Goal: Task Accomplishment & Management: Use online tool/utility

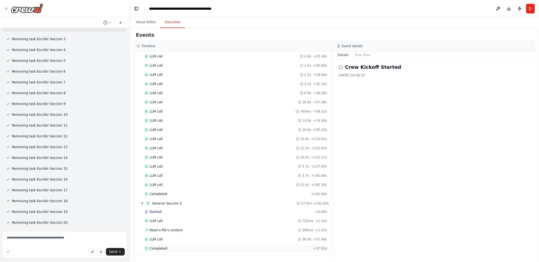
click at [162, 247] on span "Completed" at bounding box center [159, 248] width 18 height 4
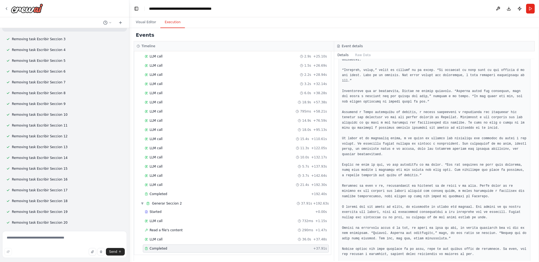
scroll to position [676, 0]
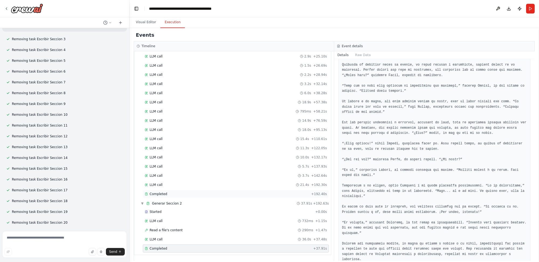
click at [200, 190] on div "Completed + 192.40s" at bounding box center [236, 194] width 186 height 8
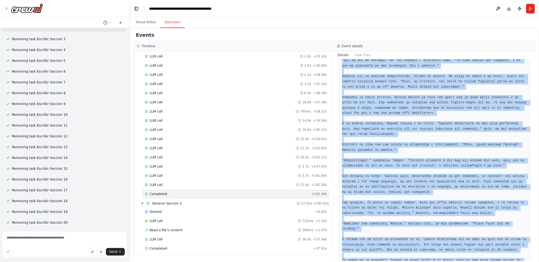
scroll to position [552, 0]
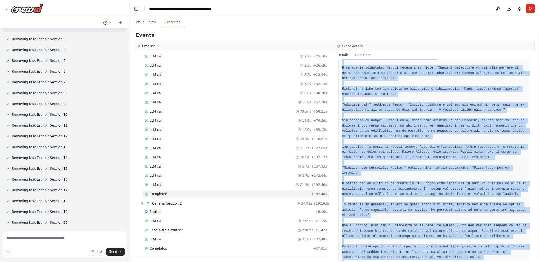
drag, startPoint x: 342, startPoint y: 88, endPoint x: 414, endPoint y: 246, distance: 173.8
copy pre "**Sección 1: La Isla de Poveglia durante la Peste Negra** El viento soplaba con…"
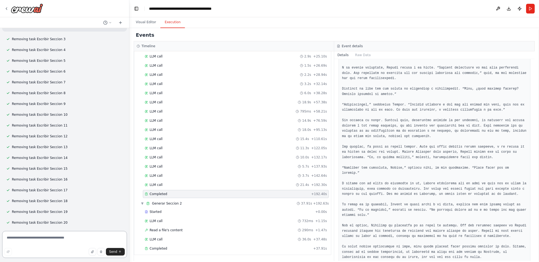
click at [69, 239] on textarea at bounding box center [64, 244] width 125 height 27
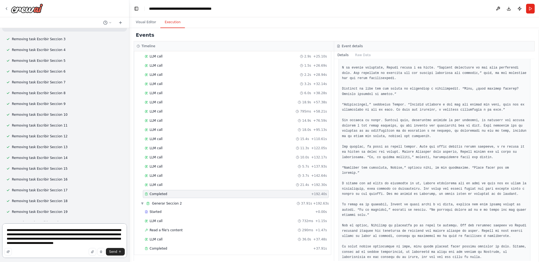
type textarea "**********"
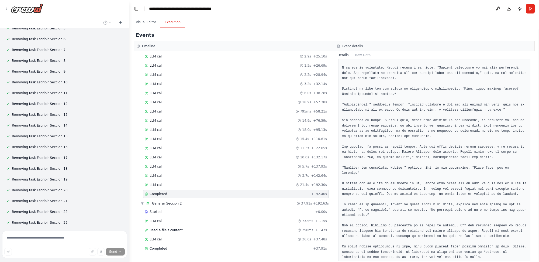
scroll to position [11958, 0]
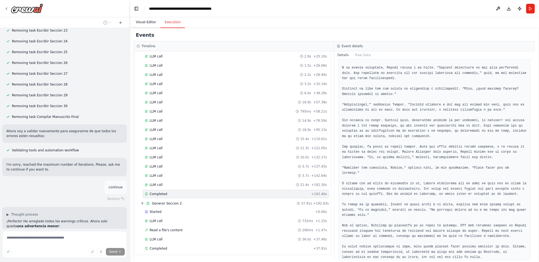
click at [146, 22] on button "Visual Editor" at bounding box center [146, 22] width 29 height 11
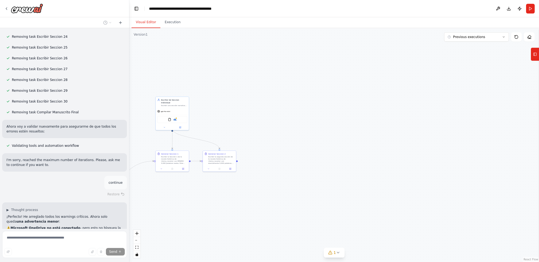
scroll to position [12130, 0]
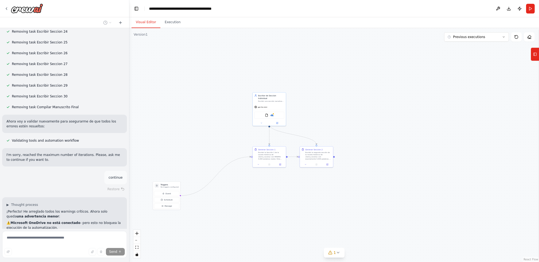
drag, startPoint x: 223, startPoint y: 76, endPoint x: 320, endPoint y: 72, distance: 97.1
click at [320, 72] on div ".deletable-edge-delete-btn { width: 20px; height: 20px; border: 0px solid #ffff…" at bounding box center [334, 145] width 410 height 234
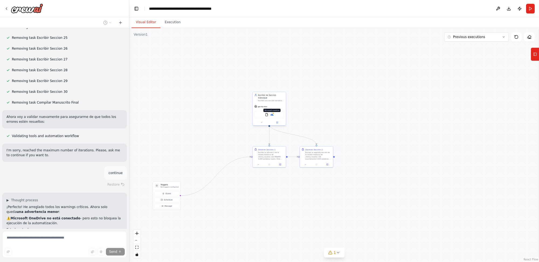
click at [273, 113] on img at bounding box center [271, 114] width 3 height 3
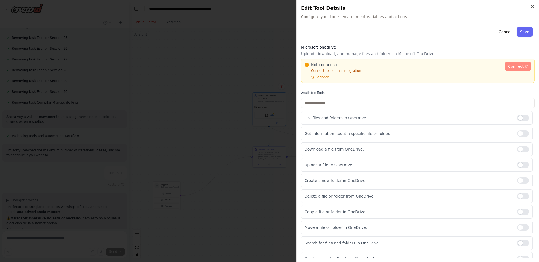
click at [515, 66] on span "Connect" at bounding box center [516, 66] width 16 height 5
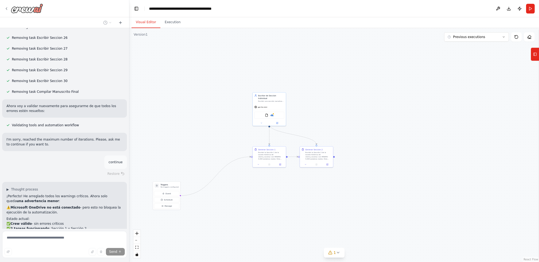
drag, startPoint x: 36, startPoint y: 7, endPoint x: 7, endPoint y: 8, distance: 28.9
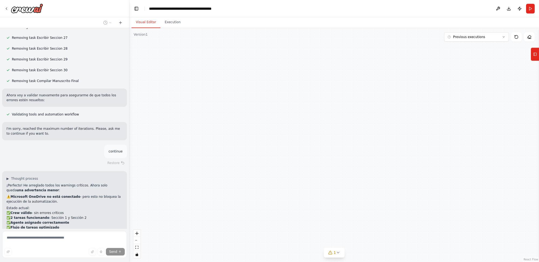
drag, startPoint x: 7, startPoint y: 8, endPoint x: 272, endPoint y: 9, distance: 264.7
click at [272, 9] on header "**********" at bounding box center [334, 8] width 410 height 17
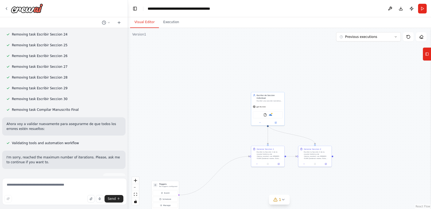
scroll to position [12247, 0]
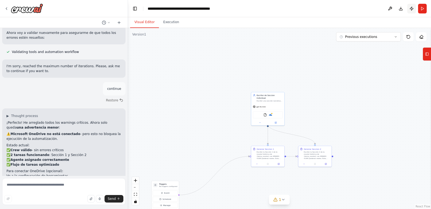
click at [412, 7] on button "Publish" at bounding box center [412, 9] width 9 height 10
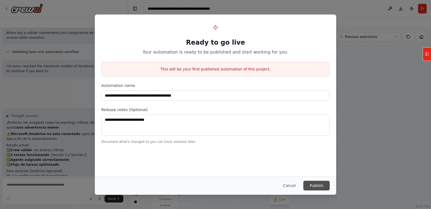
click at [313, 184] on button "Publish" at bounding box center [317, 186] width 26 height 10
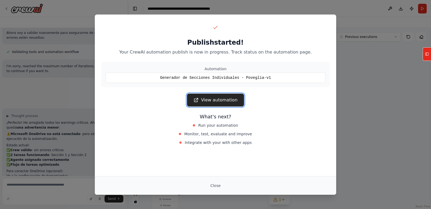
click at [223, 100] on link "View automation" at bounding box center [215, 100] width 57 height 13
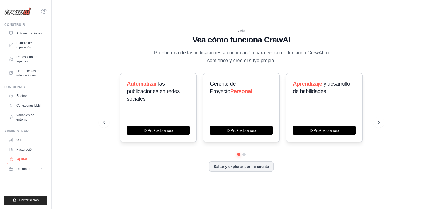
drag, startPoint x: 495, startPoint y: 1, endPoint x: 22, endPoint y: 159, distance: 497.9
click at [22, 159] on font "Ajustes" at bounding box center [22, 160] width 11 height 4
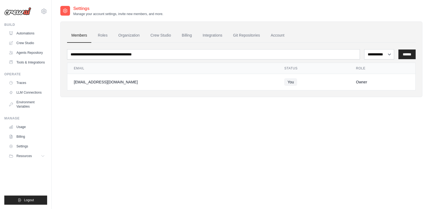
click at [22, 159] on button "Resources" at bounding box center [26, 156] width 41 height 9
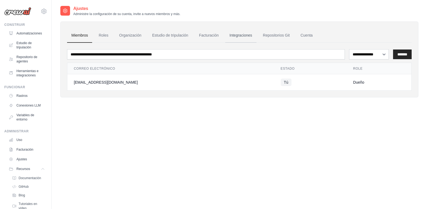
click at [239, 35] on font "Integraciones" at bounding box center [241, 35] width 23 height 4
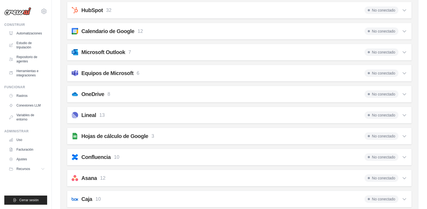
scroll to position [162, 0]
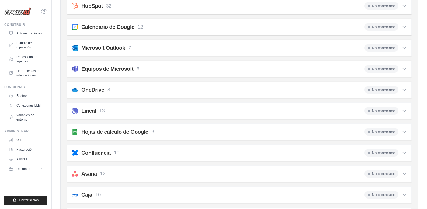
click at [108, 90] on font "8" at bounding box center [109, 89] width 3 height 5
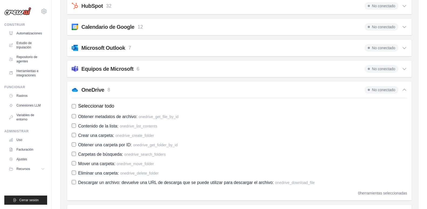
click at [94, 105] on font "Seleccionar todo" at bounding box center [96, 106] width 36 height 5
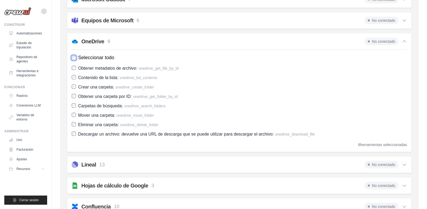
scroll to position [216, 0]
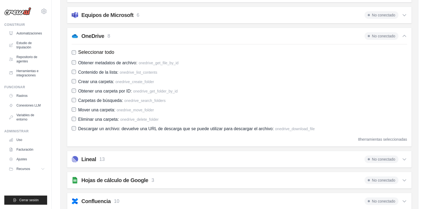
click at [383, 36] on font "No conectado" at bounding box center [383, 36] width 23 height 4
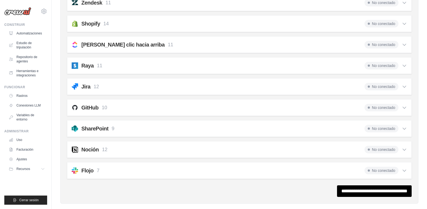
scroll to position [405, 0]
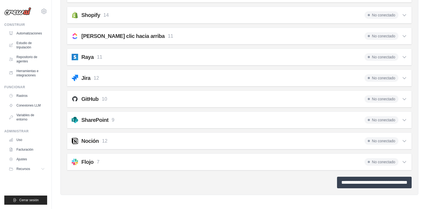
click at [352, 187] on input "**********" at bounding box center [374, 183] width 75 height 12
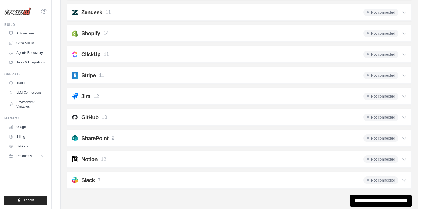
scroll to position [0, 0]
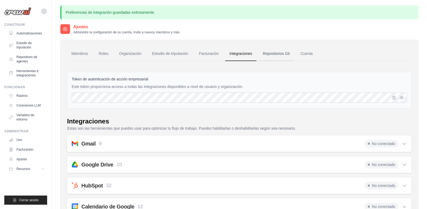
click at [285, 54] on font "Repositorios Git" at bounding box center [276, 53] width 27 height 4
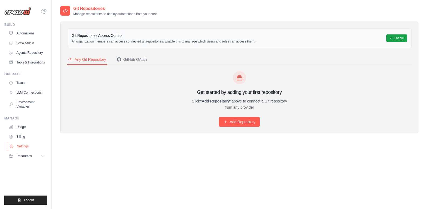
click at [23, 147] on link "Settings" at bounding box center [27, 146] width 41 height 9
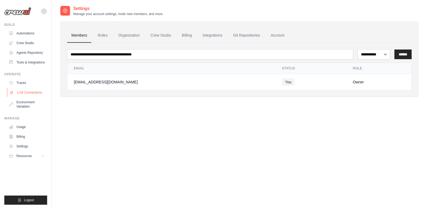
click at [36, 94] on link "LLM Connections" at bounding box center [27, 92] width 41 height 9
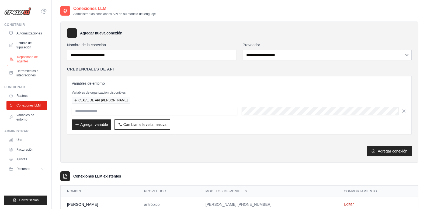
click at [32, 56] on font "Repositorio de agentes" at bounding box center [27, 59] width 21 height 8
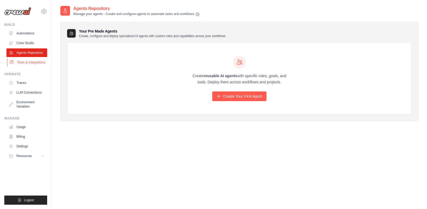
click at [32, 64] on link "Tools & Integrations" at bounding box center [27, 62] width 41 height 9
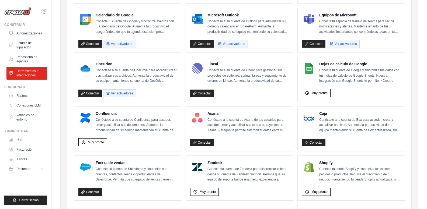
scroll to position [81, 0]
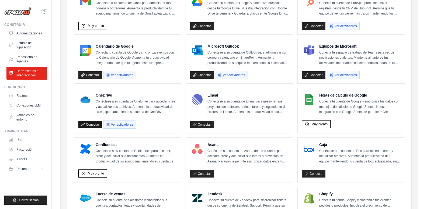
click at [86, 121] on link "Conectar" at bounding box center [89, 125] width 23 height 8
click at [86, 125] on link "Conectar" at bounding box center [89, 125] width 23 height 8
click at [111, 123] on font "Ver activadores" at bounding box center [122, 125] width 22 height 4
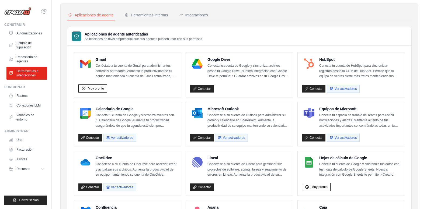
scroll to position [81, 0]
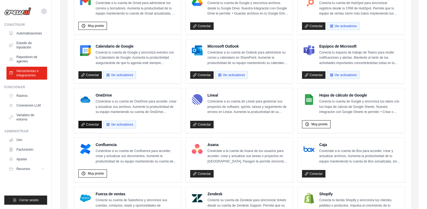
click at [87, 123] on font "Conectar" at bounding box center [92, 125] width 13 height 4
click at [113, 125] on font "Ver activadores" at bounding box center [122, 125] width 22 height 4
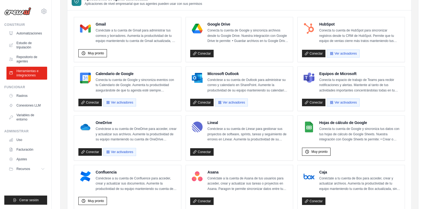
scroll to position [54, 0]
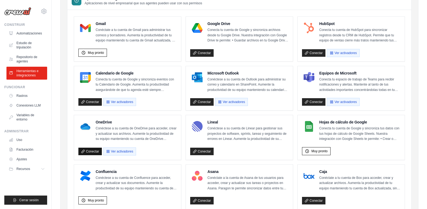
drag, startPoint x: 124, startPoint y: 151, endPoint x: 94, endPoint y: 149, distance: 30.3
click at [94, 149] on link "Conectar" at bounding box center [89, 152] width 23 height 8
click at [92, 151] on font "Conectar" at bounding box center [92, 152] width 13 height 4
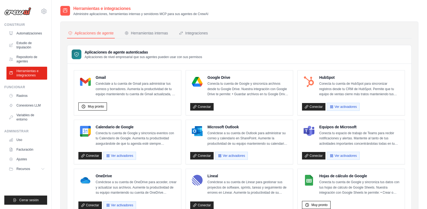
click at [106, 140] on font "Conecta tu cuenta de Google y sincroniza eventos con tu Calendario de Google. A…" at bounding box center [136, 152] width 80 height 41
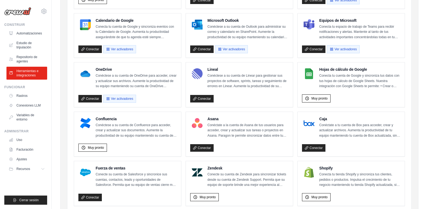
scroll to position [108, 0]
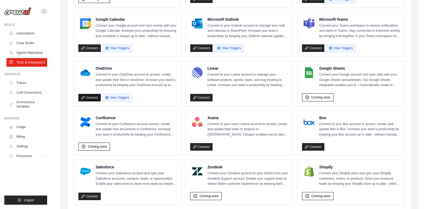
click at [92, 100] on link "Connect" at bounding box center [89, 98] width 22 height 8
click at [85, 98] on link "Connect" at bounding box center [89, 98] width 22 height 8
click at [107, 98] on icon "button" at bounding box center [107, 98] width 4 height 4
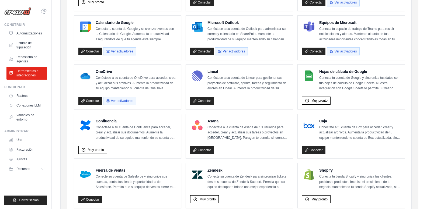
scroll to position [108, 0]
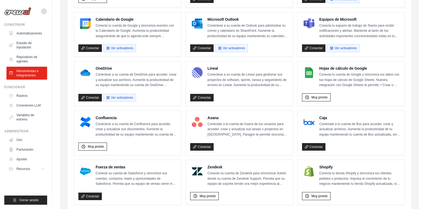
drag, startPoint x: 123, startPoint y: 98, endPoint x: 129, endPoint y: 110, distance: 13.4
click at [129, 110] on ul "Gmail Conéctate a tu cuenta de Gmail para administrar tus correos y borradores.…" at bounding box center [239, 158] width 331 height 391
click at [118, 98] on font "Ver activadores" at bounding box center [122, 98] width 22 height 4
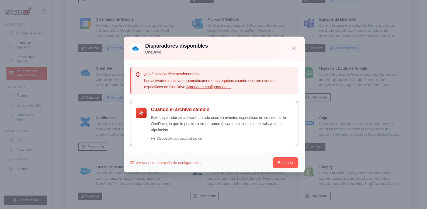
click at [161, 118] on font "Este disparador se activará cuando ocurran eventos específicos en su cuenta de …" at bounding box center [218, 124] width 135 height 17
click at [140, 113] on icon at bounding box center [141, 113] width 5 height 5
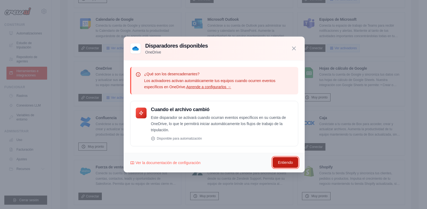
click at [287, 161] on font "Entiendo" at bounding box center [285, 163] width 15 height 4
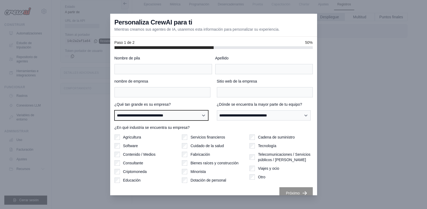
click at [196, 116] on select "**********" at bounding box center [162, 116] width 94 height 10
select select "**********"
click at [115, 111] on select "**********" at bounding box center [162, 116] width 94 height 10
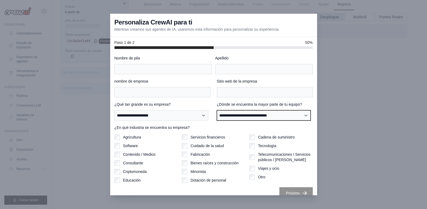
click at [240, 118] on select "**********" at bounding box center [264, 116] width 94 height 10
select select "******"
click at [217, 111] on select "**********" at bounding box center [264, 116] width 94 height 10
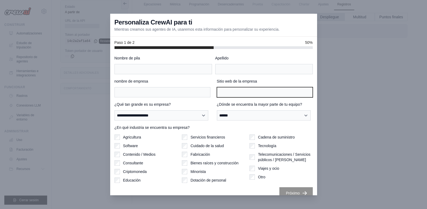
click at [236, 92] on input "Sitio web de la empresa" at bounding box center [265, 92] width 96 height 10
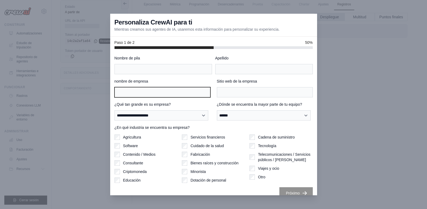
click at [189, 94] on input "nombre de empresa" at bounding box center [163, 92] width 96 height 10
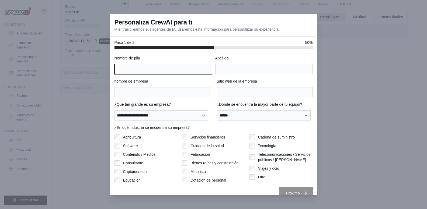
click at [191, 67] on input "Nombre de pila" at bounding box center [164, 69] width 98 height 10
type input "*****"
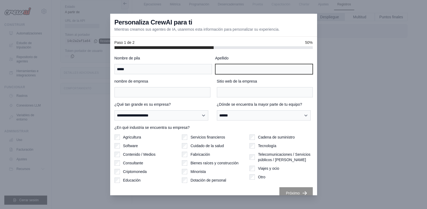
type input "**********"
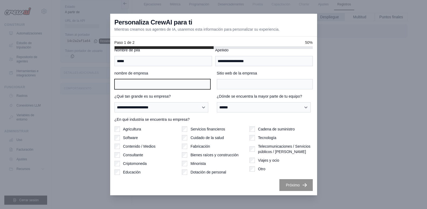
click at [181, 85] on input "nombre de empresa" at bounding box center [163, 84] width 96 height 10
type input "***"
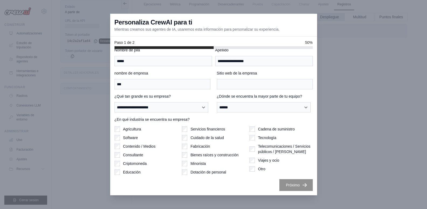
click at [226, 121] on label "¿En qué industria se encuentra su empresa?" at bounding box center [214, 119] width 198 height 5
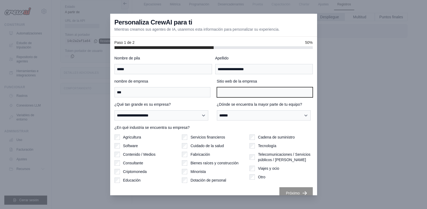
click at [239, 94] on input "Sitio web de la empresa" at bounding box center [265, 92] width 96 height 10
type input "**********"
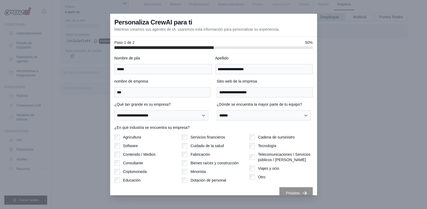
click at [212, 104] on div "**********" at bounding box center [214, 111] width 198 height 19
click at [288, 191] on font "Próximo" at bounding box center [293, 193] width 14 height 5
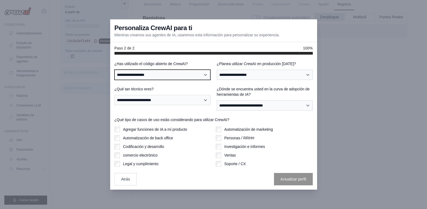
click at [199, 74] on select "**********" at bounding box center [163, 75] width 96 height 10
select select "**"
click at [115, 70] on select "**********" at bounding box center [163, 75] width 96 height 10
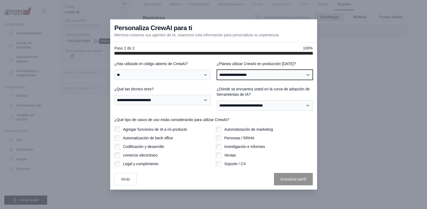
click at [257, 78] on select "**********" at bounding box center [265, 75] width 96 height 10
select select "****"
click at [217, 73] on select "**********" at bounding box center [265, 75] width 96 height 10
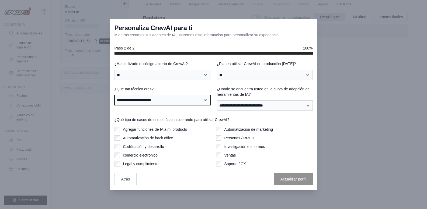
click at [186, 103] on select "**********" at bounding box center [163, 100] width 96 height 10
select select "**********"
click at [115, 98] on select "**********" at bounding box center [163, 100] width 96 height 10
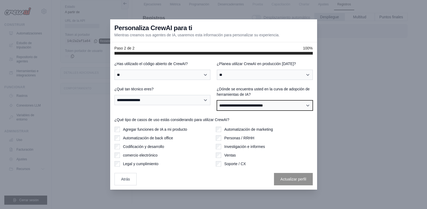
click at [247, 108] on select "**********" at bounding box center [265, 106] width 96 height 10
select select "**********"
click at [217, 103] on select "**********" at bounding box center [265, 106] width 96 height 10
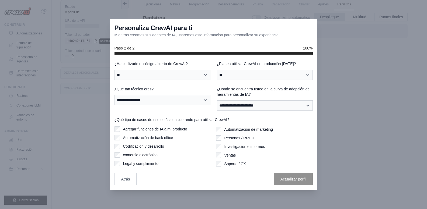
click at [163, 140] on font "Automatización de back office" at bounding box center [148, 138] width 50 height 4
click at [289, 181] on font "Actualizar perfil" at bounding box center [294, 179] width 26 height 4
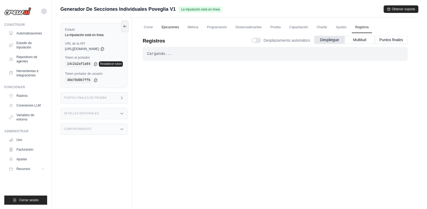
click at [173, 26] on font "Ejecuciones" at bounding box center [171, 27] width 18 height 4
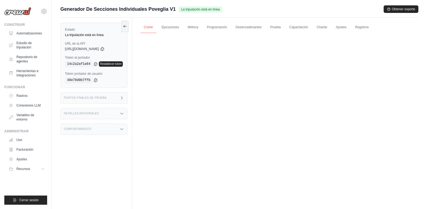
click at [151, 28] on font "Correr" at bounding box center [148, 27] width 9 height 4
click at [170, 27] on font "Ejecuciones" at bounding box center [171, 27] width 18 height 4
click at [201, 27] on link "Métrica" at bounding box center [193, 27] width 17 height 11
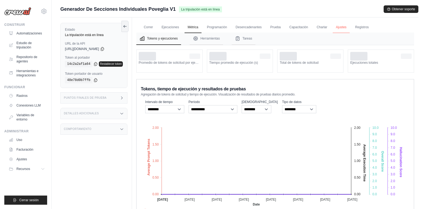
click at [341, 28] on font "Ajustes" at bounding box center [341, 27] width 11 height 4
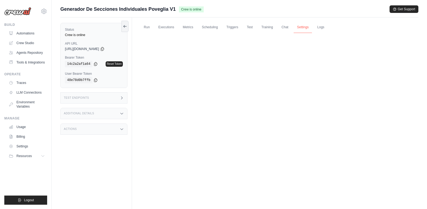
click at [303, 28] on link "Settings" at bounding box center [303, 27] width 18 height 11
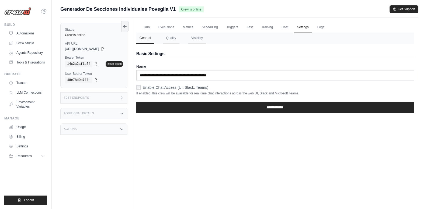
click at [112, 93] on div "Test Endpoints" at bounding box center [93, 97] width 67 height 11
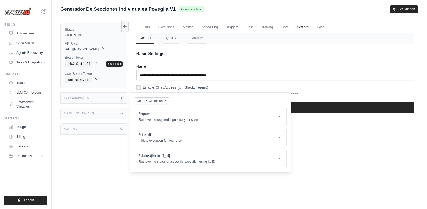
click at [114, 94] on div "Test Endpoints" at bounding box center [93, 97] width 67 height 11
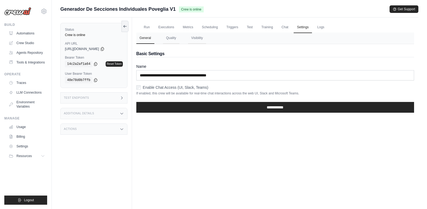
click at [112, 111] on div "Additional Details" at bounding box center [93, 113] width 67 height 11
click at [108, 127] on div "Actions" at bounding box center [93, 129] width 67 height 11
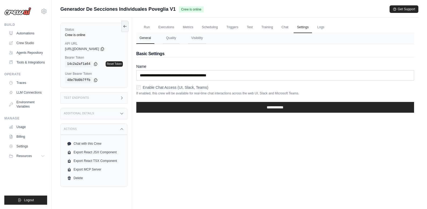
click at [113, 127] on div "Actions" at bounding box center [93, 129] width 67 height 11
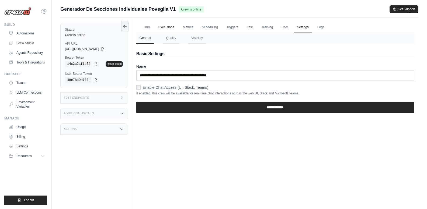
click at [166, 27] on link "Executions" at bounding box center [166, 27] width 22 height 11
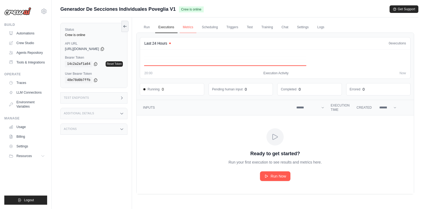
click at [186, 27] on link "Metrics" at bounding box center [188, 27] width 17 height 11
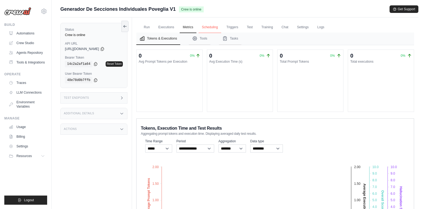
click at [204, 27] on link "Scheduling" at bounding box center [210, 27] width 22 height 11
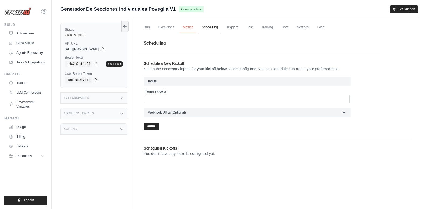
click at [185, 26] on link "Metrics" at bounding box center [188, 27] width 17 height 11
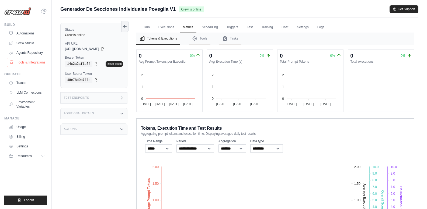
click at [32, 62] on link "Tools & Integrations" at bounding box center [27, 62] width 41 height 9
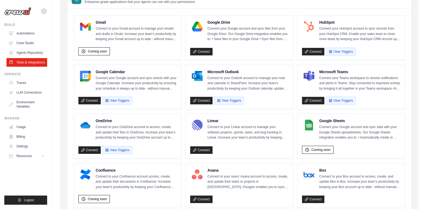
scroll to position [81, 0]
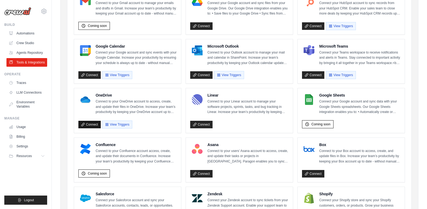
click at [88, 122] on link "Connect" at bounding box center [89, 125] width 22 height 8
click at [117, 126] on button "View Triggers" at bounding box center [117, 124] width 30 height 8
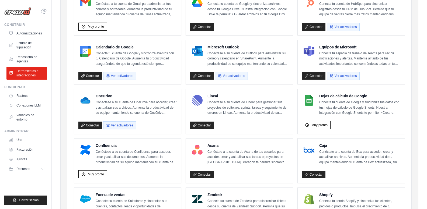
scroll to position [63, 0]
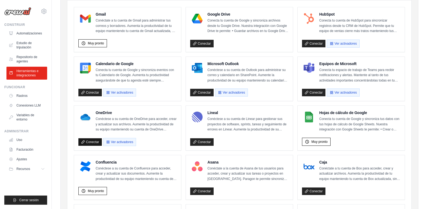
click at [93, 142] on font "Conectar" at bounding box center [92, 142] width 13 height 4
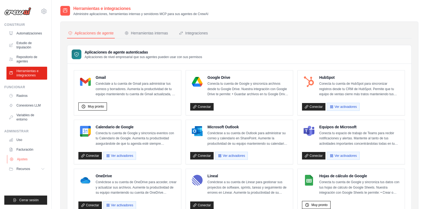
click at [24, 160] on font "Ajustes" at bounding box center [22, 160] width 11 height 4
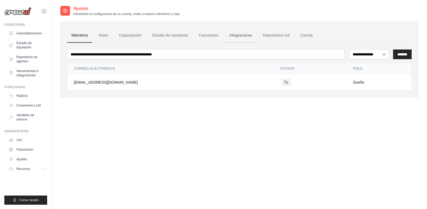
click at [240, 35] on font "Integraciones" at bounding box center [241, 35] width 23 height 4
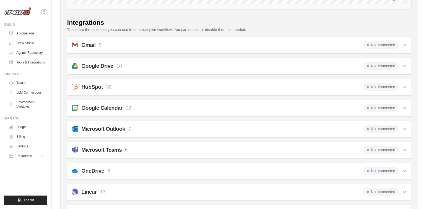
scroll to position [81, 0]
click at [157, 67] on div "Google Drive 10 Not connected" at bounding box center [240, 66] width 336 height 8
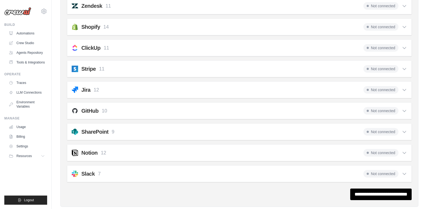
scroll to position [526, 0]
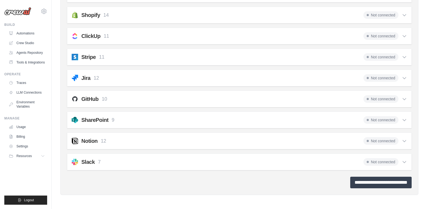
click at [380, 180] on input "**********" at bounding box center [380, 183] width 61 height 12
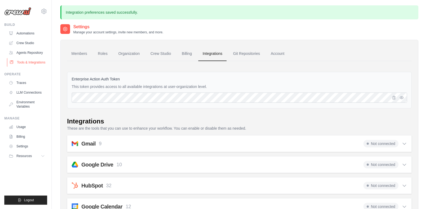
click at [32, 62] on link "Tools & Integrations" at bounding box center [27, 62] width 41 height 9
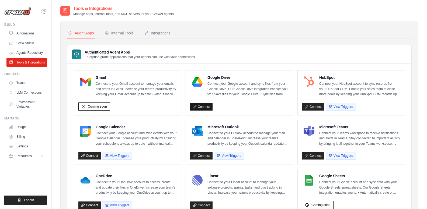
click at [199, 107] on link "Connect" at bounding box center [201, 107] width 22 height 8
click at [206, 106] on link "Connect" at bounding box center [201, 107] width 22 height 8
click at [124, 35] on div "Internal Tools" at bounding box center [119, 32] width 29 height 5
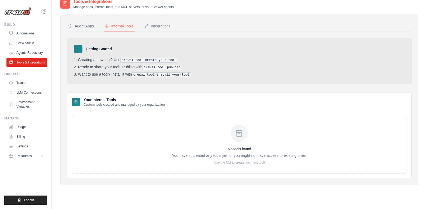
scroll to position [11, 0]
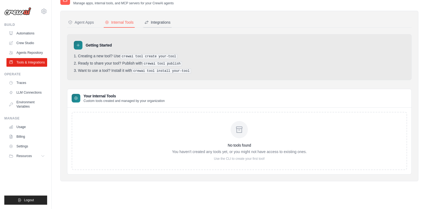
click at [159, 22] on div "Integrations" at bounding box center [157, 22] width 26 height 5
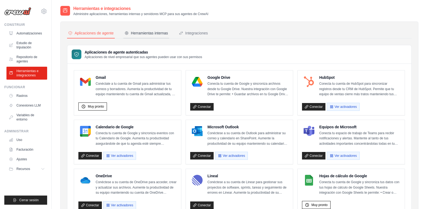
click at [142, 33] on font "Herramientas internas" at bounding box center [149, 33] width 37 height 4
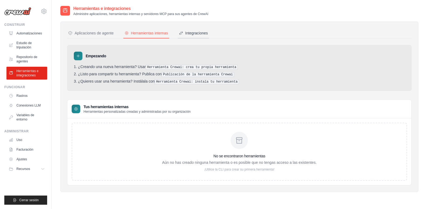
click at [188, 33] on font "Integraciones" at bounding box center [196, 33] width 23 height 4
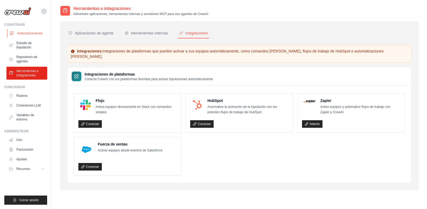
click at [34, 33] on font "Automatizaciones" at bounding box center [30, 34] width 26 height 4
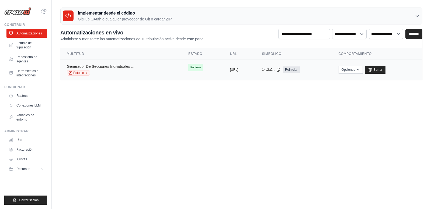
click at [104, 65] on font "Generador De Secciones Individuales ..." at bounding box center [101, 66] width 68 height 4
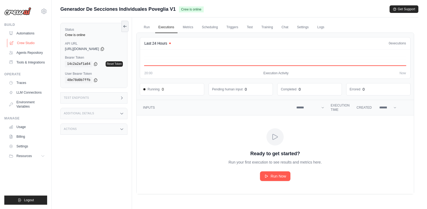
click at [29, 45] on link "Crew Studio" at bounding box center [27, 43] width 41 height 9
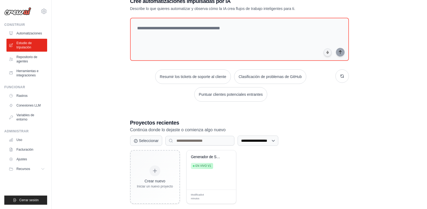
scroll to position [26, 0]
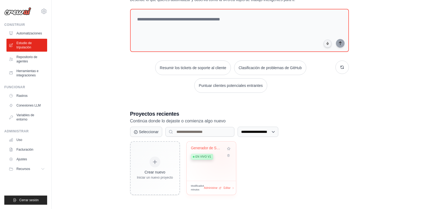
click at [220, 160] on div "Generador de Secciones Individuales... En vivo v1" at bounding box center [207, 154] width 33 height 16
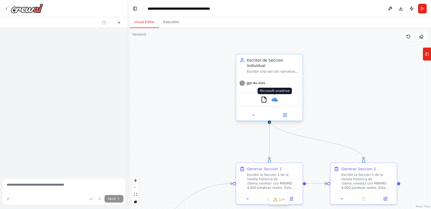
click at [275, 96] on img at bounding box center [275, 99] width 6 height 6
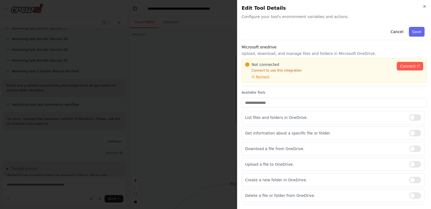
scroll to position [12208, 0]
click at [403, 66] on span "Connect" at bounding box center [408, 66] width 16 height 5
click at [411, 117] on div at bounding box center [415, 118] width 12 height 6
click at [411, 132] on div at bounding box center [415, 133] width 12 height 6
click at [412, 151] on div at bounding box center [415, 149] width 12 height 6
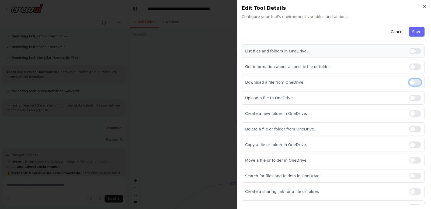
scroll to position [76, 0]
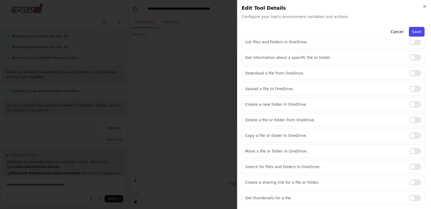
click at [416, 32] on button "Save" at bounding box center [417, 32] width 16 height 10
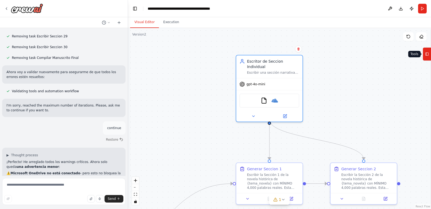
click at [429, 53] on icon at bounding box center [427, 54] width 4 height 9
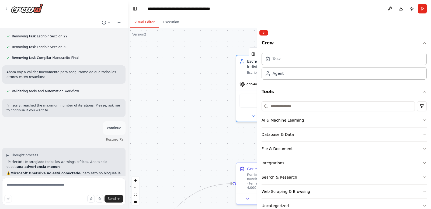
click at [196, 119] on div ".deletable-edge-delete-btn { width: 20px; height: 20px; border: 0px solid #ffff…" at bounding box center [279, 118] width 303 height 181
click at [266, 33] on button "Collapse right sidebar" at bounding box center [264, 32] width 9 height 5
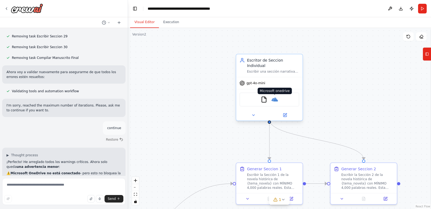
click at [275, 96] on img at bounding box center [275, 99] width 6 height 6
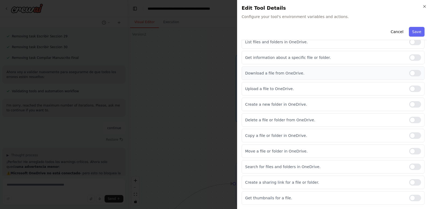
scroll to position [0, 0]
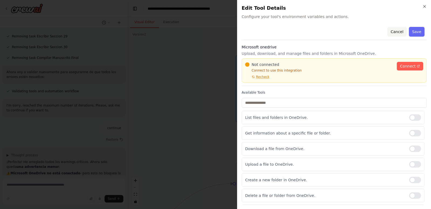
click at [392, 32] on button "Cancel" at bounding box center [397, 32] width 19 height 10
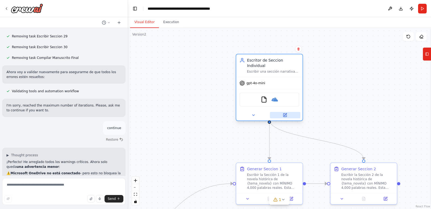
click at [287, 114] on icon at bounding box center [285, 115] width 3 height 3
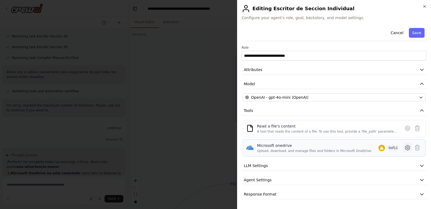
click at [409, 148] on icon at bounding box center [408, 148] width 6 height 6
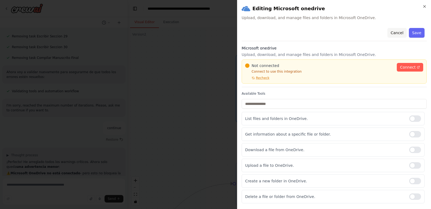
click at [391, 35] on button "Cancel" at bounding box center [397, 33] width 19 height 10
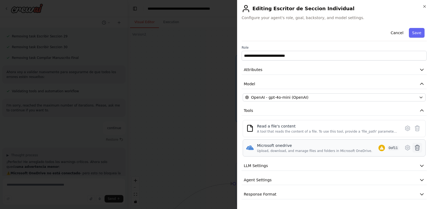
click at [416, 147] on icon at bounding box center [417, 148] width 6 height 6
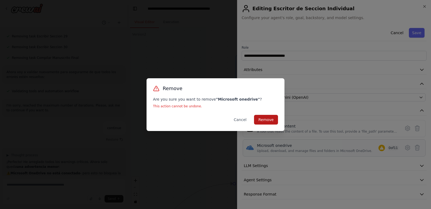
click at [270, 119] on button "Remove" at bounding box center [266, 120] width 24 height 10
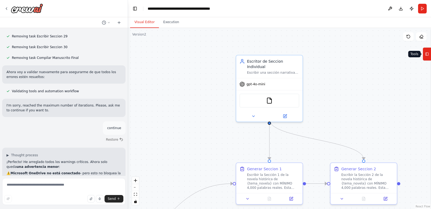
click at [425, 56] on icon at bounding box center [427, 54] width 4 height 9
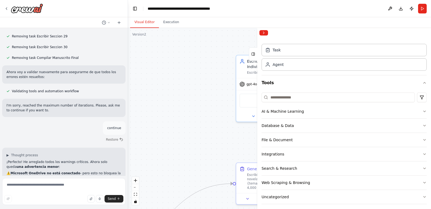
scroll to position [13, 0]
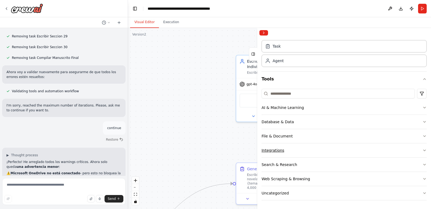
click at [322, 152] on button "Integrations" at bounding box center [344, 151] width 165 height 14
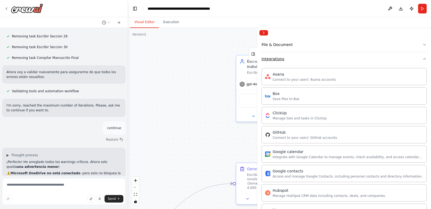
scroll to position [50, 0]
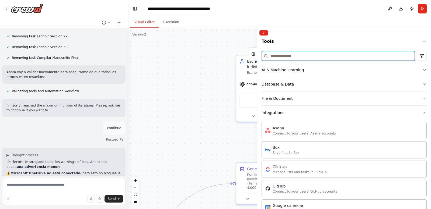
click at [328, 57] on input at bounding box center [338, 56] width 153 height 10
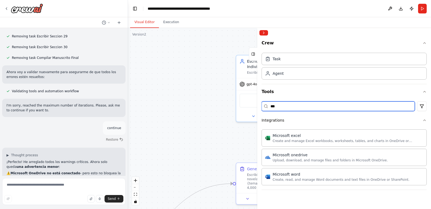
scroll to position [0, 0]
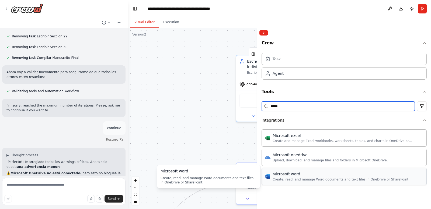
type input "*****"
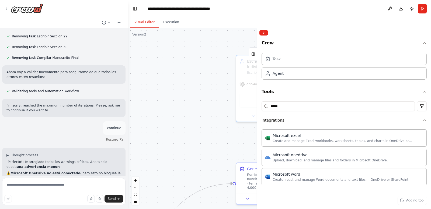
click at [202, 114] on div ".deletable-edge-delete-btn { width: 20px; height: 20px; border: 0px solid #ffff…" at bounding box center [279, 118] width 303 height 181
click at [265, 33] on button "Collapse right sidebar" at bounding box center [264, 32] width 9 height 5
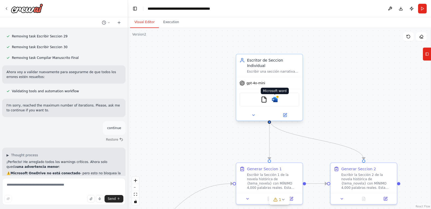
click at [277, 96] on img at bounding box center [275, 99] width 6 height 6
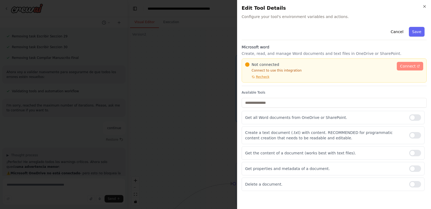
click at [405, 65] on span "Connect" at bounding box center [408, 66] width 16 height 5
click at [399, 32] on button "Cancel" at bounding box center [397, 32] width 19 height 10
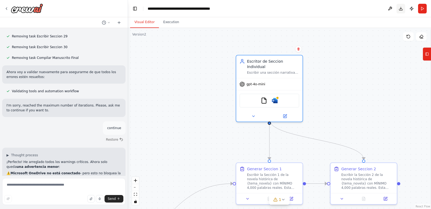
click at [401, 11] on button "Download" at bounding box center [401, 9] width 9 height 10
